Goal: Navigation & Orientation: Find specific page/section

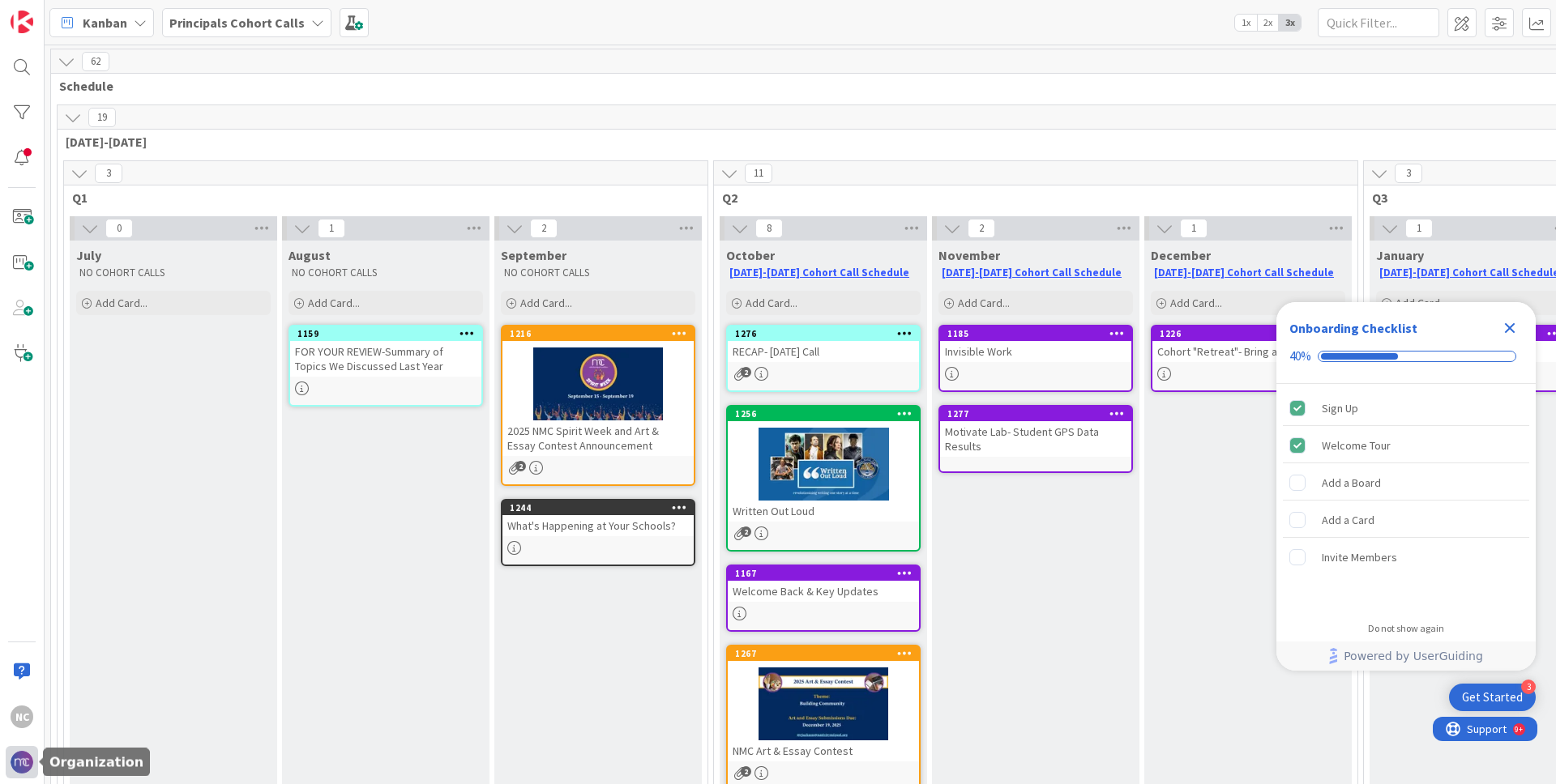
click at [25, 770] on img at bounding box center [21, 762] width 23 height 23
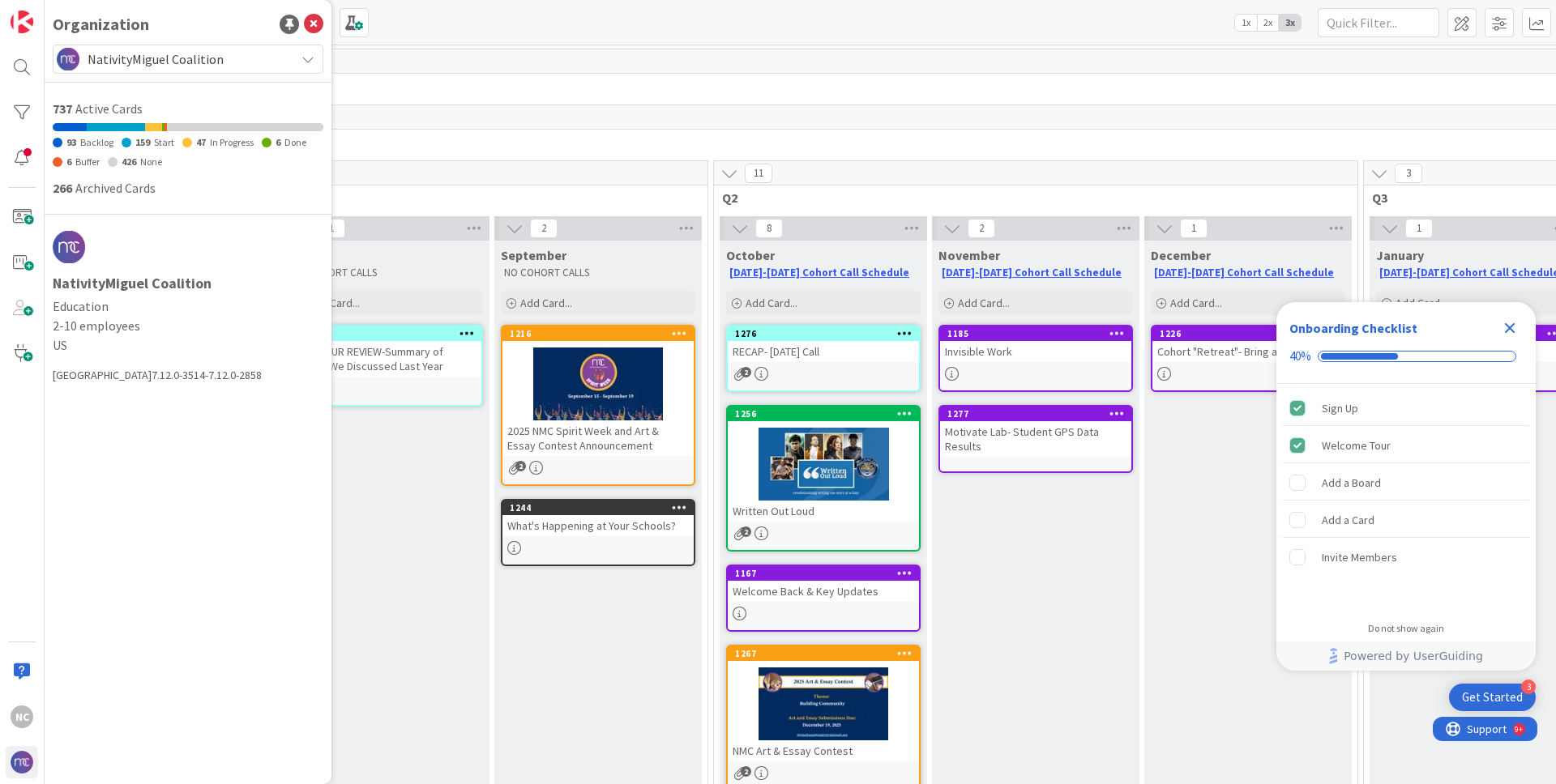
click at [141, 280] on h1 "NativityMiguel Coalition" at bounding box center [188, 283] width 271 height 16
click at [230, 67] on span "NativityMiguel Coalition" at bounding box center [186, 58] width 199 height 23
click at [25, 130] on div "NC" at bounding box center [22, 392] width 45 height 784
click at [27, 120] on div at bounding box center [22, 113] width 32 height 32
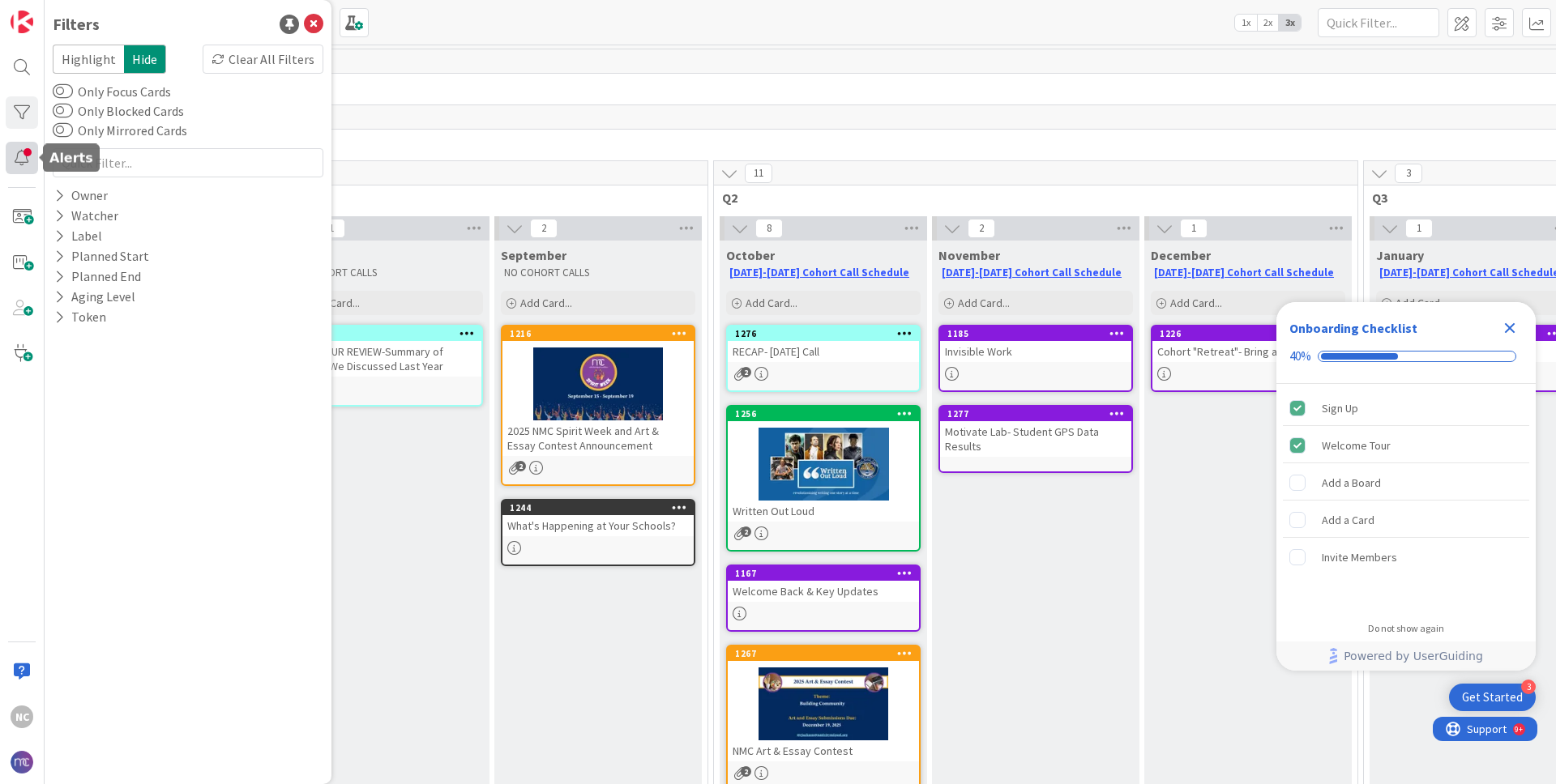
click at [17, 162] on div at bounding box center [22, 157] width 32 height 32
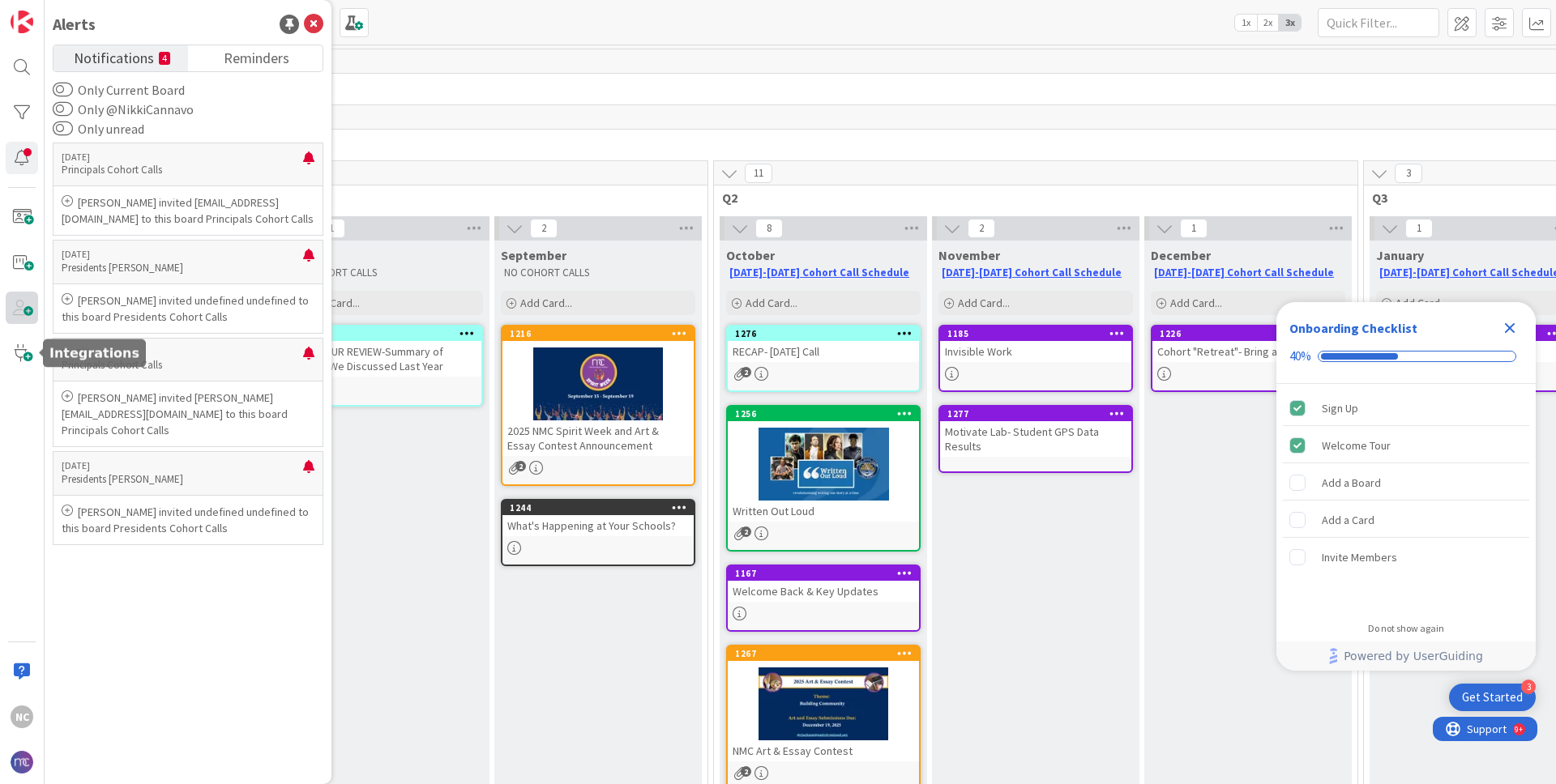
drag, startPoint x: 22, startPoint y: 340, endPoint x: 24, endPoint y: 322, distance: 18.1
click at [24, 323] on div "NC" at bounding box center [22, 392] width 45 height 784
click at [21, 305] on span at bounding box center [22, 307] width 32 height 32
drag, startPoint x: 28, startPoint y: 311, endPoint x: 43, endPoint y: 691, distance: 380.3
click at [28, 311] on span at bounding box center [22, 307] width 32 height 32
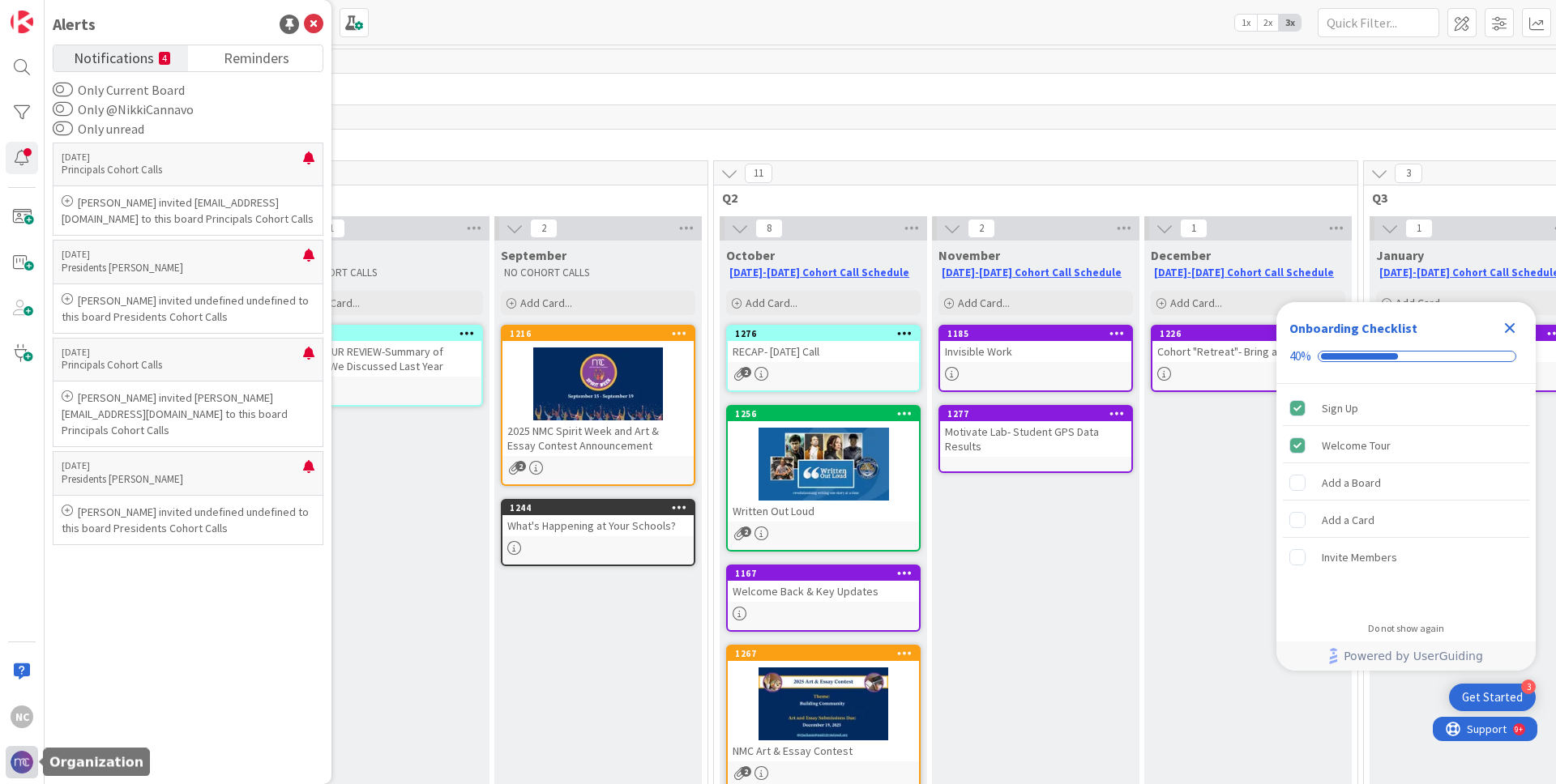
click at [25, 766] on img at bounding box center [21, 762] width 23 height 23
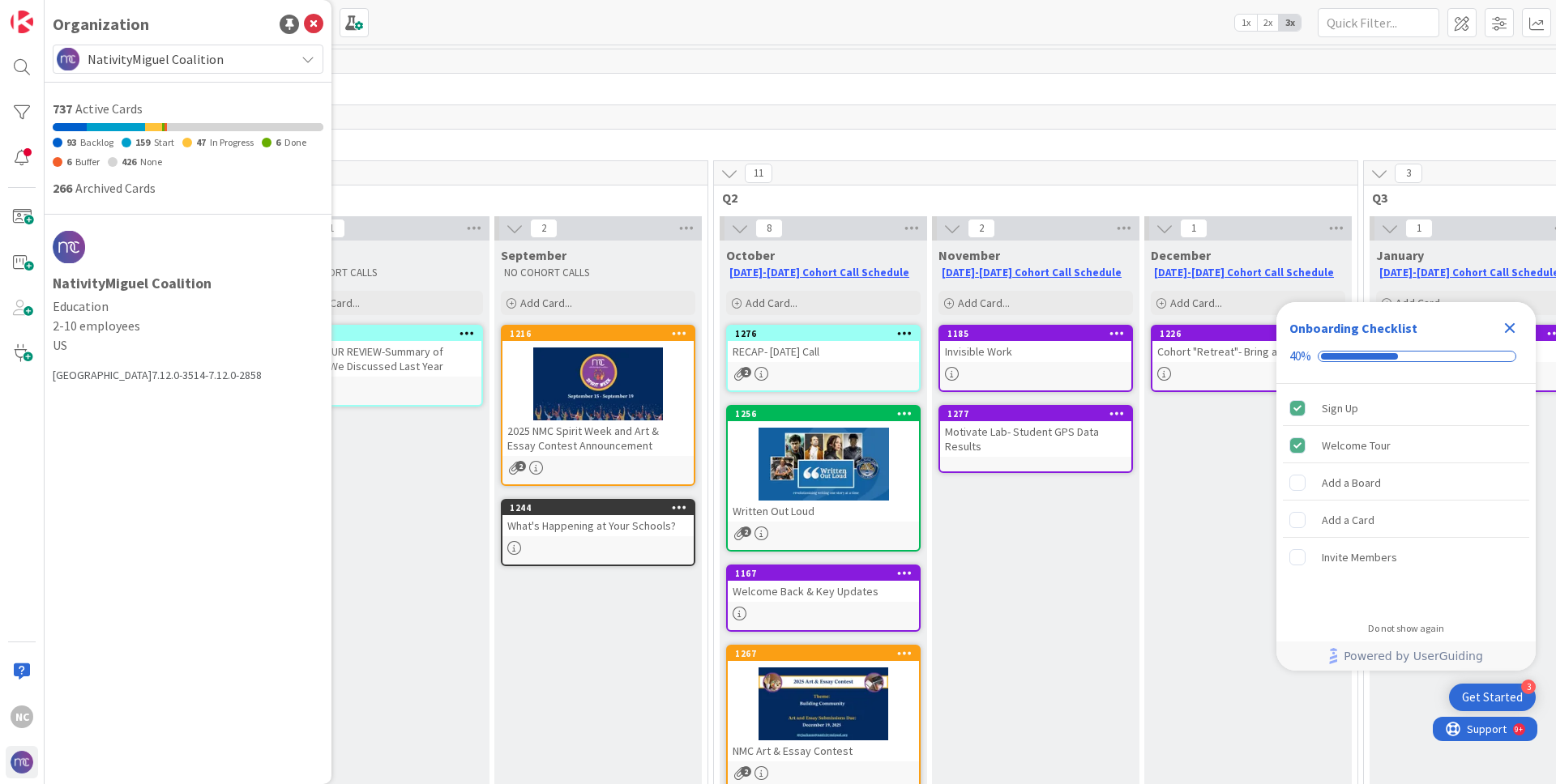
click at [107, 282] on h1 "NativityMiguel Coalition" at bounding box center [188, 283] width 271 height 16
click at [88, 174] on div "737 Active Cards 93 Backlog 159 Start 47 In Progress 6 Done 6 Buffer 426 None 2…" at bounding box center [188, 148] width 271 height 99
click at [96, 251] on div at bounding box center [188, 247] width 271 height 32
click at [1329, 563] on div "Invite Members" at bounding box center [1359, 557] width 75 height 19
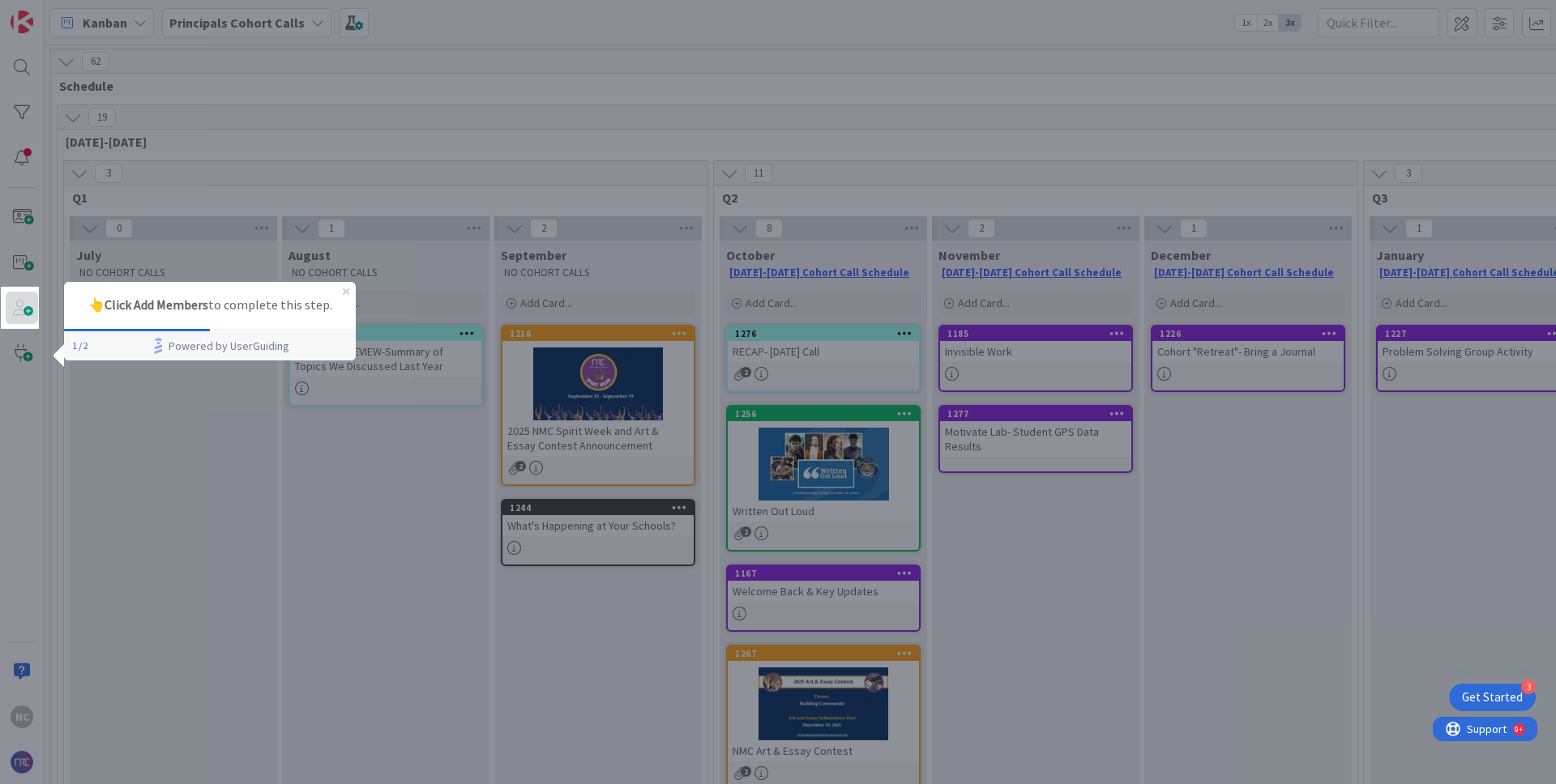
click at [19, 305] on span at bounding box center [22, 307] width 32 height 32
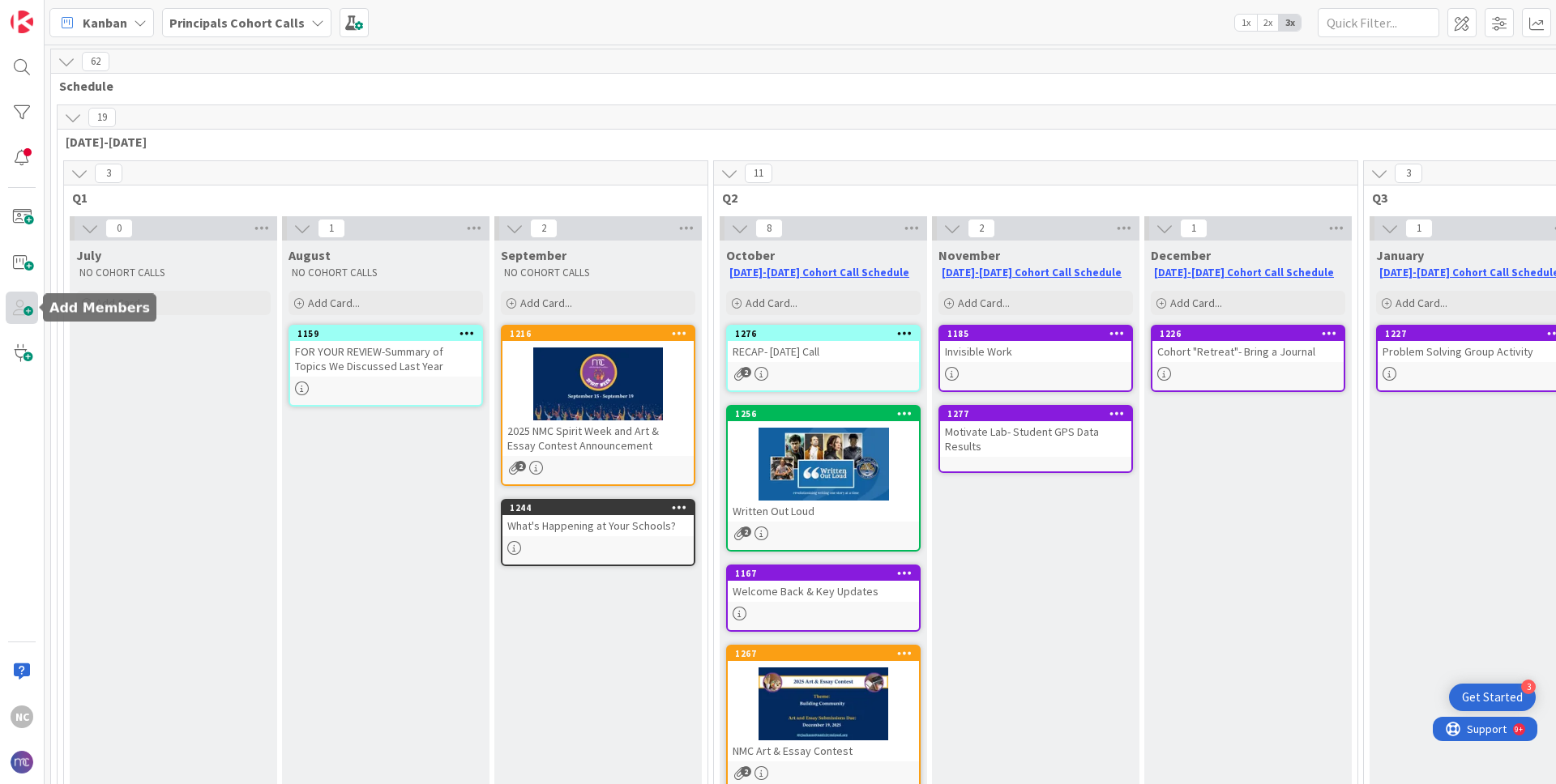
click at [23, 304] on span at bounding box center [22, 307] width 32 height 32
click at [135, 26] on icon at bounding box center [140, 22] width 13 height 13
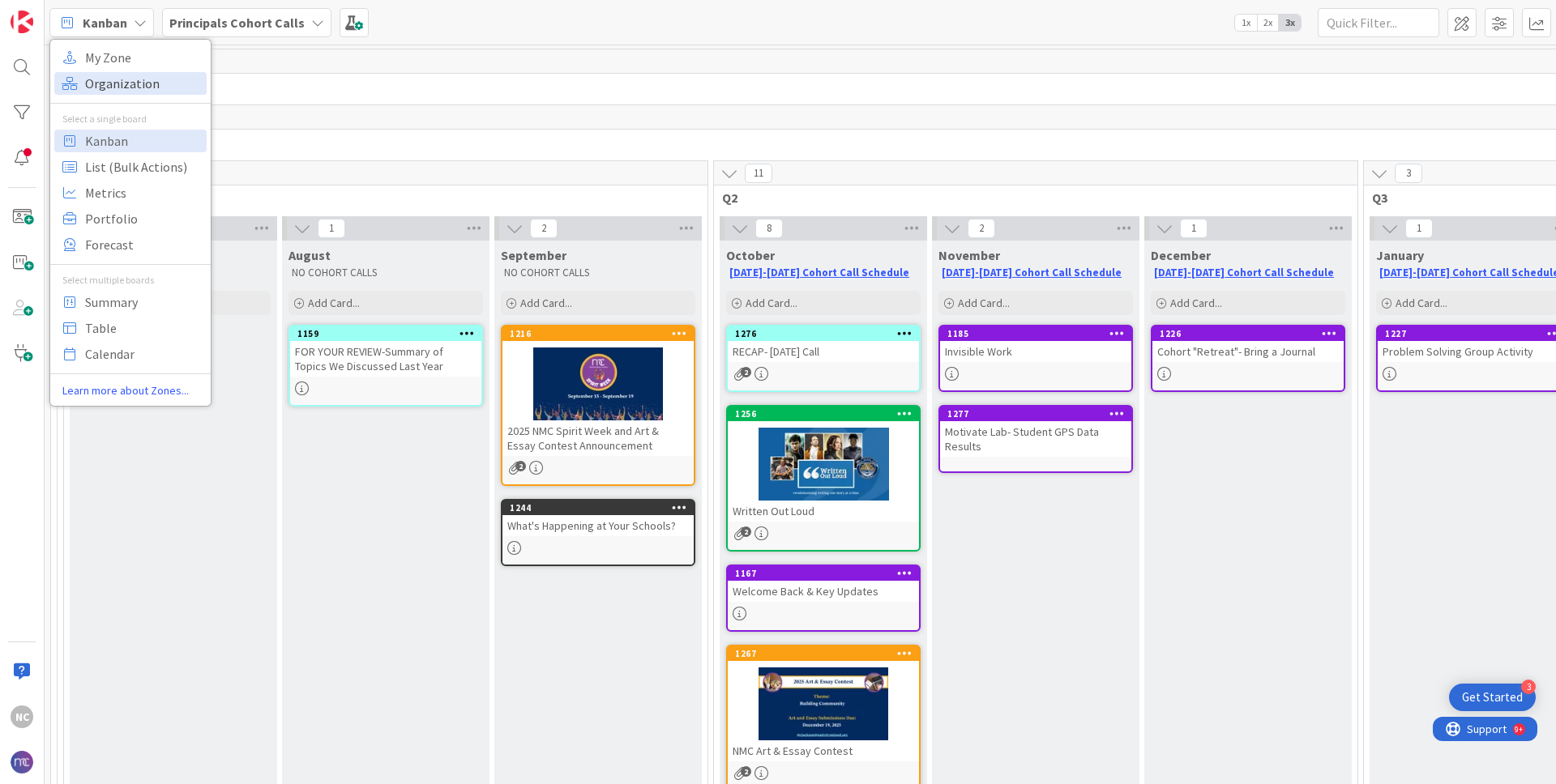
click at [145, 80] on span "Organization" at bounding box center [143, 83] width 117 height 25
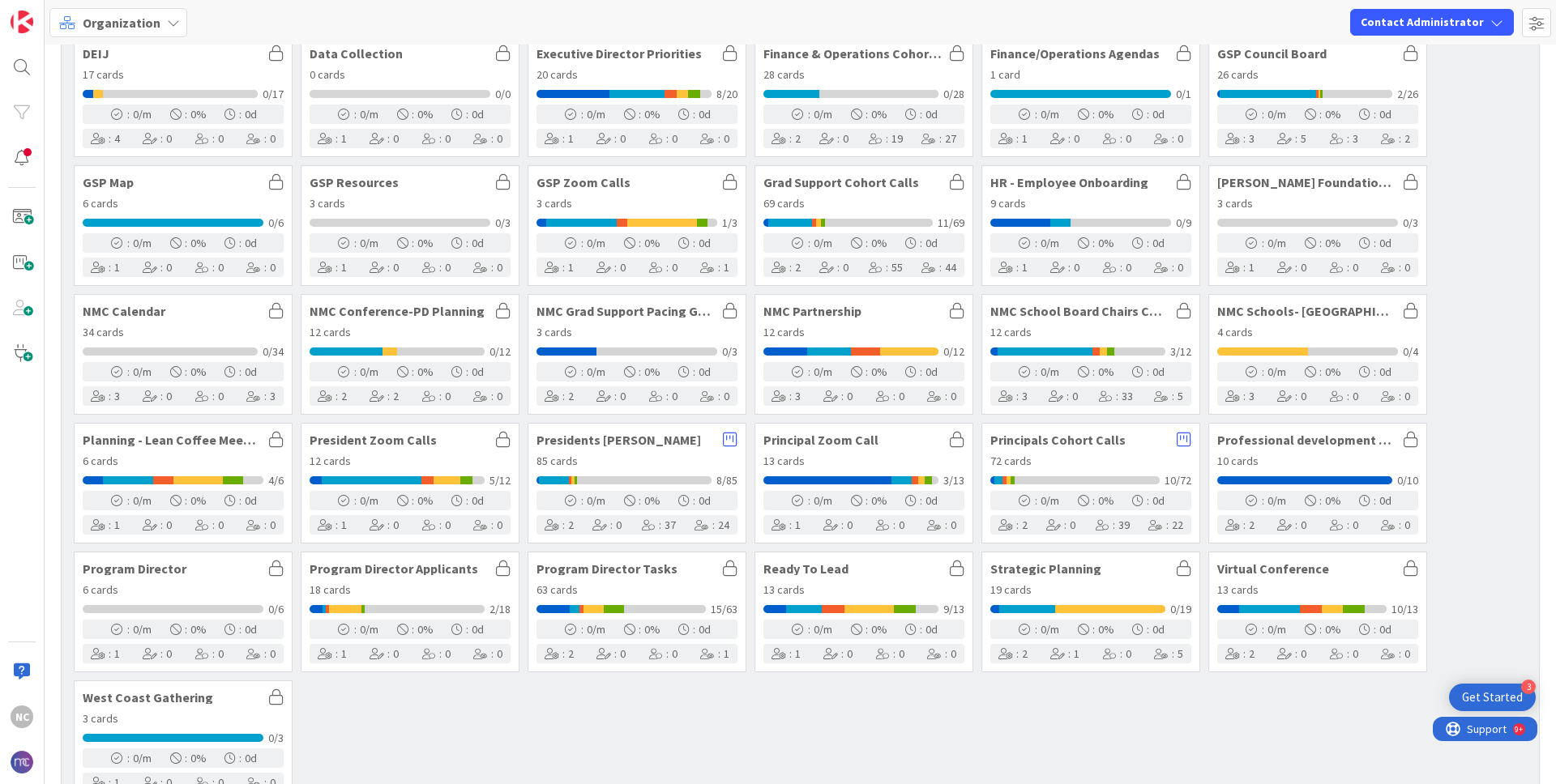
scroll to position [223, 0]
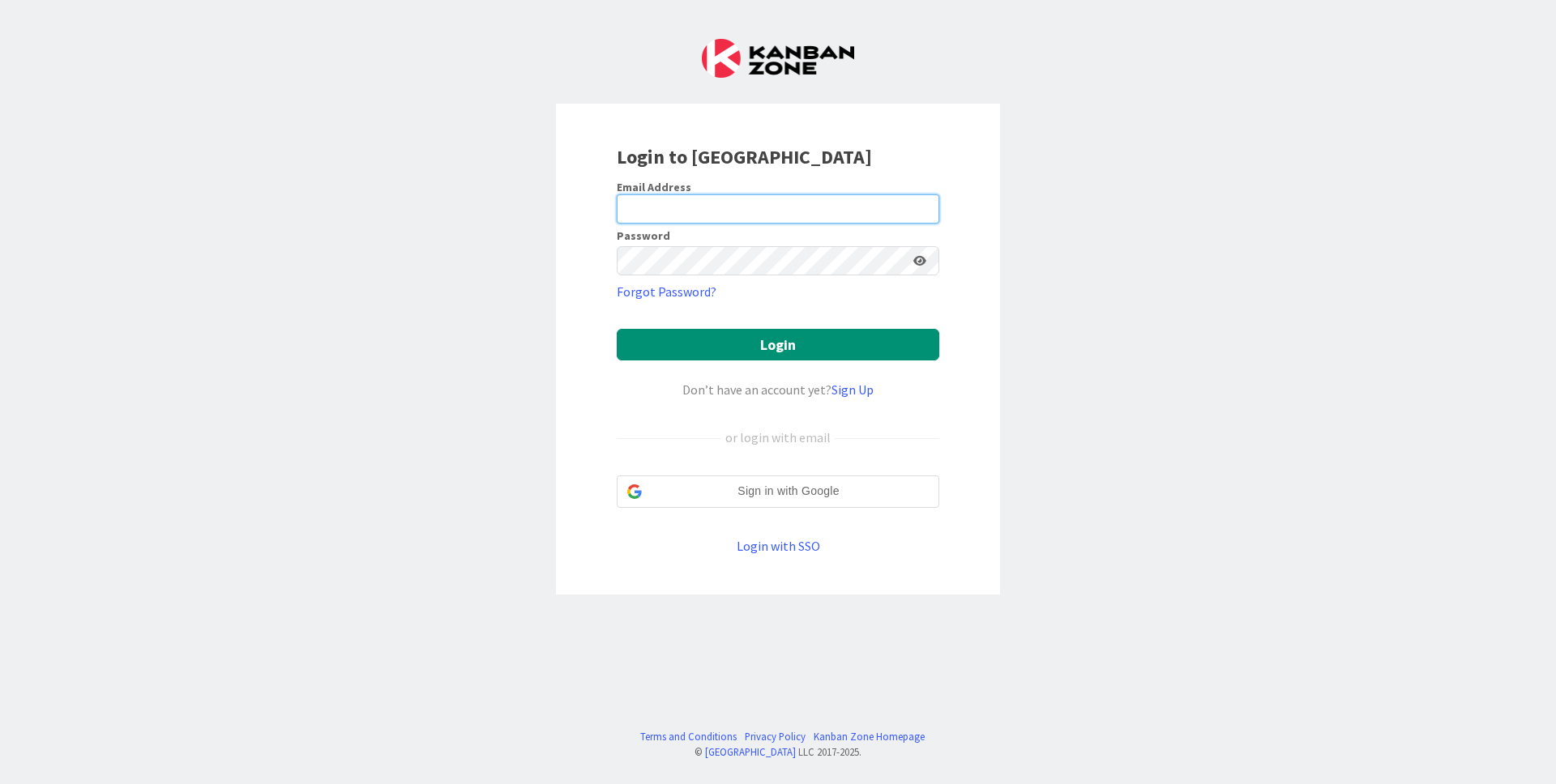
click at [679, 209] on input "email" at bounding box center [778, 209] width 323 height 29
